Goal: Check status: Check status

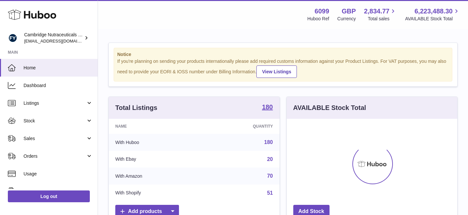
scroll to position [102, 171]
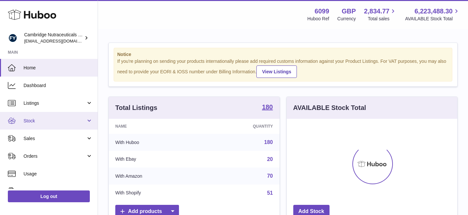
click at [55, 122] on span "Stock" at bounding box center [55, 121] width 62 height 6
click at [59, 121] on span "Stock" at bounding box center [55, 121] width 62 height 6
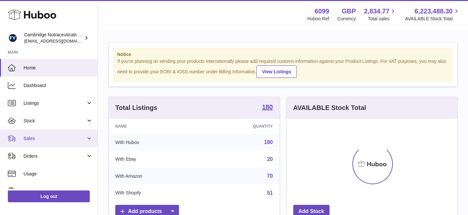
click at [66, 142] on link "Sales" at bounding box center [49, 138] width 98 height 18
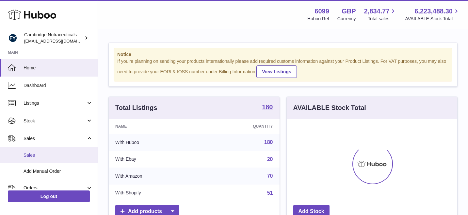
click at [71, 151] on link "Sales" at bounding box center [49, 155] width 98 height 16
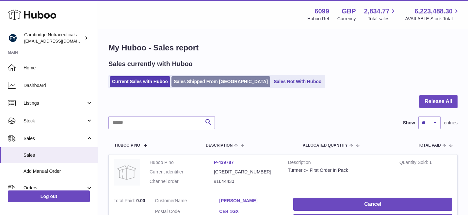
click at [190, 84] on link "Sales Shipped From Huboo" at bounding box center [220, 81] width 99 height 11
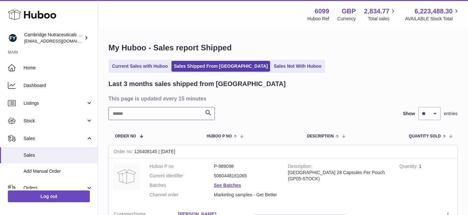
click at [151, 115] on input "text" at bounding box center [161, 113] width 106 height 13
paste input "*******"
type input "*******"
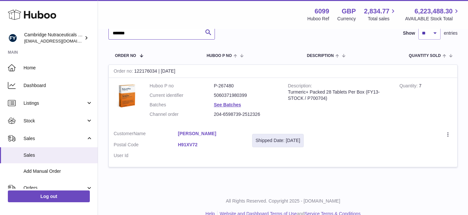
scroll to position [92, 0]
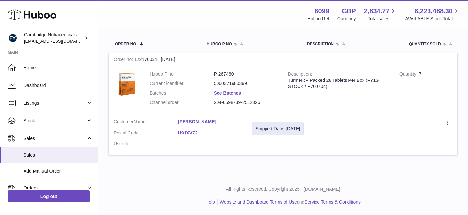
click at [230, 92] on link "See Batches" at bounding box center [227, 92] width 27 height 5
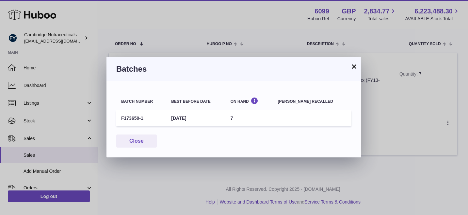
click at [354, 67] on button "×" at bounding box center [354, 66] width 8 height 8
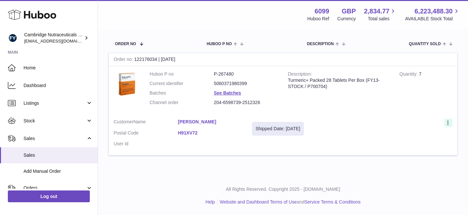
click at [448, 121] on icon at bounding box center [448, 122] width 1 height 4
click at [422, 94] on td "Quantity 7" at bounding box center [426, 90] width 63 height 48
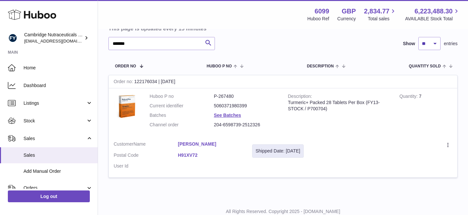
scroll to position [71, 0]
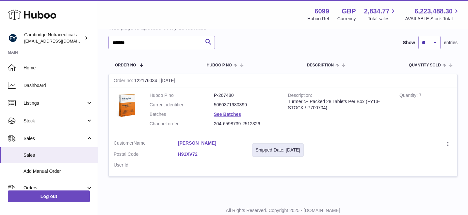
click at [293, 149] on div "Shipped Date: 3rd Aug 2025" at bounding box center [278, 150] width 45 height 6
